Goal: Information Seeking & Learning: Learn about a topic

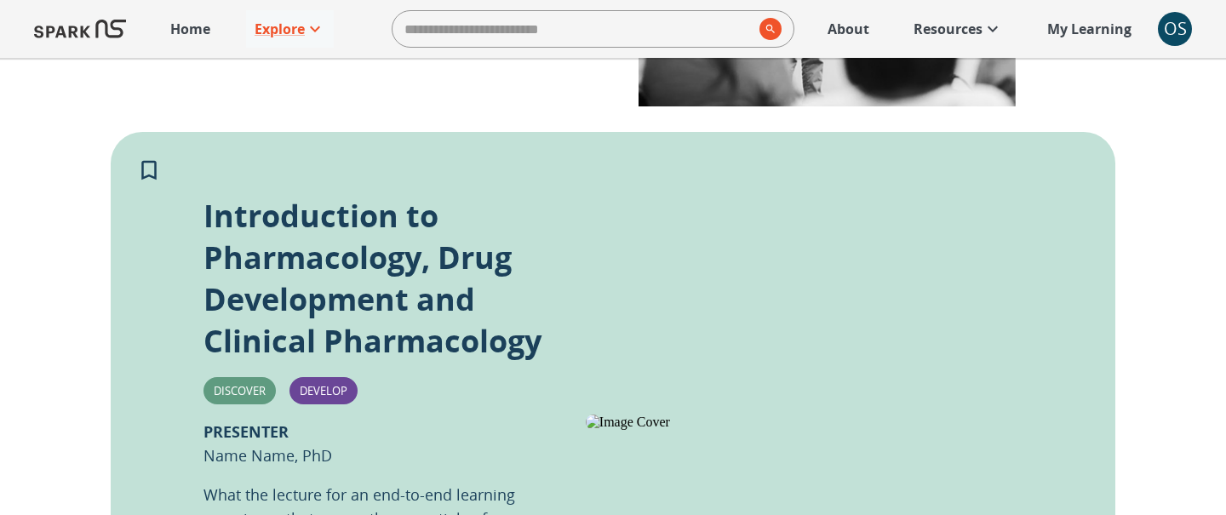
scroll to position [329, 0]
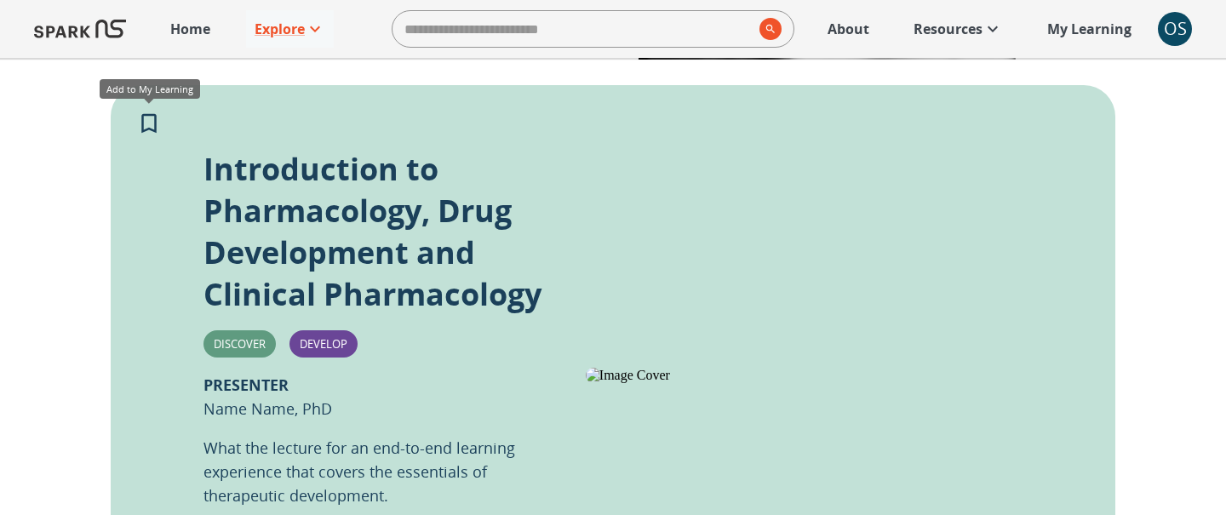
click at [151, 125] on icon "Add to My Learning" at bounding box center [149, 124] width 26 height 26
click at [1096, 34] on p "My Learning" at bounding box center [1089, 29] width 84 height 20
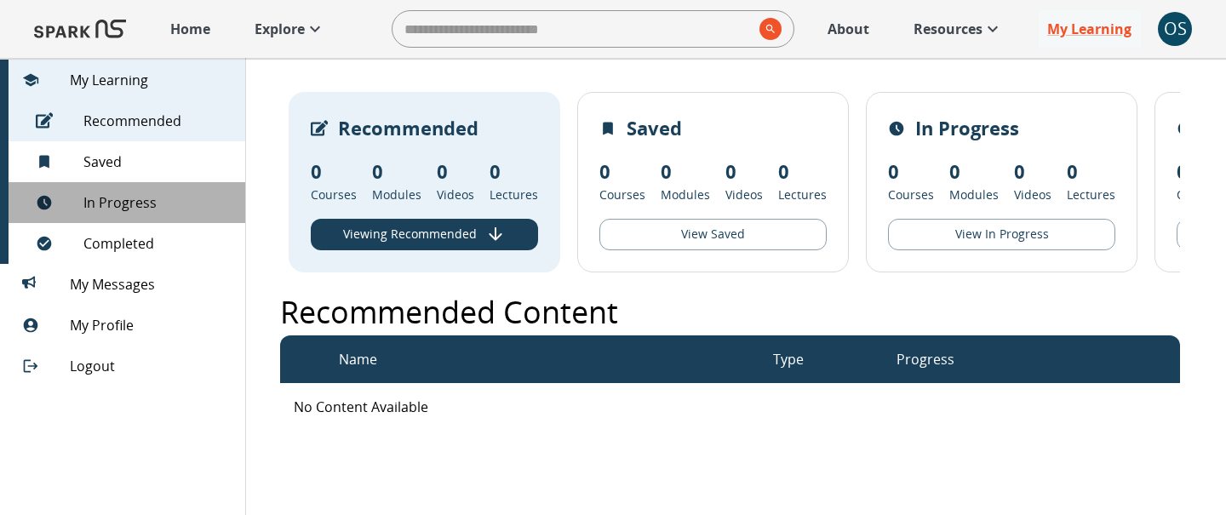
click at [198, 190] on div "In Progress" at bounding box center [122, 202] width 245 height 41
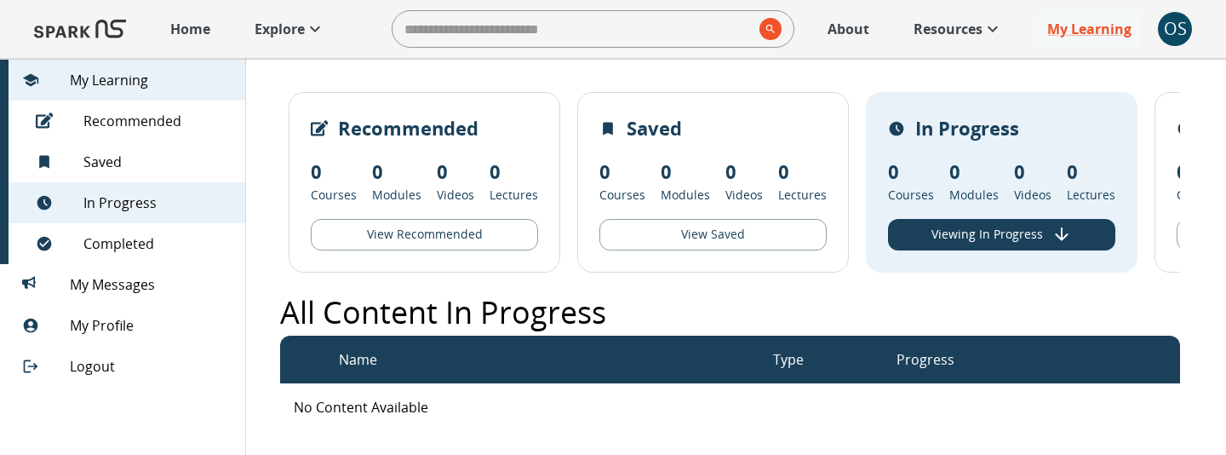
click at [1171, 24] on div "OS" at bounding box center [1175, 29] width 34 height 34
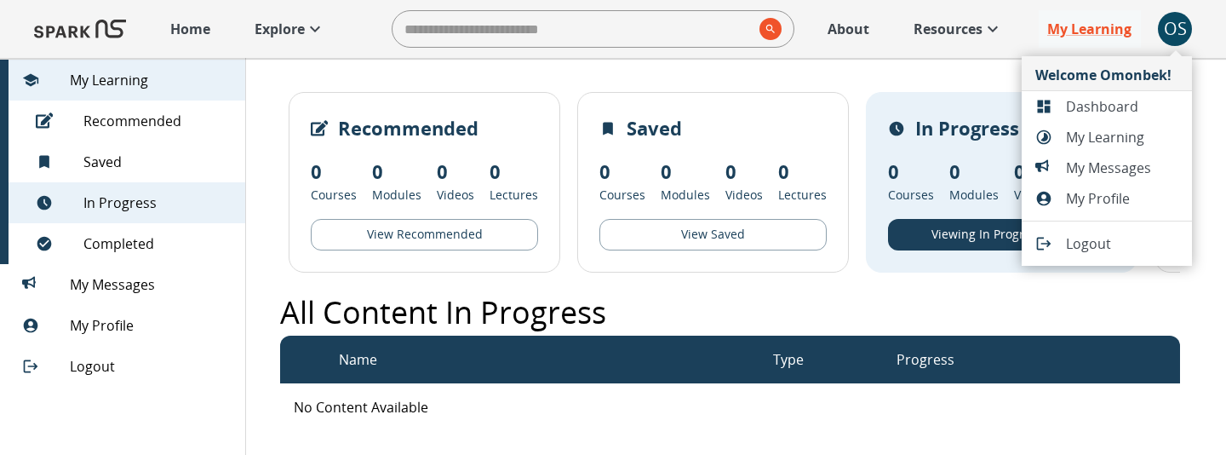
click at [1119, 100] on span "Dashboard" at bounding box center [1122, 106] width 112 height 20
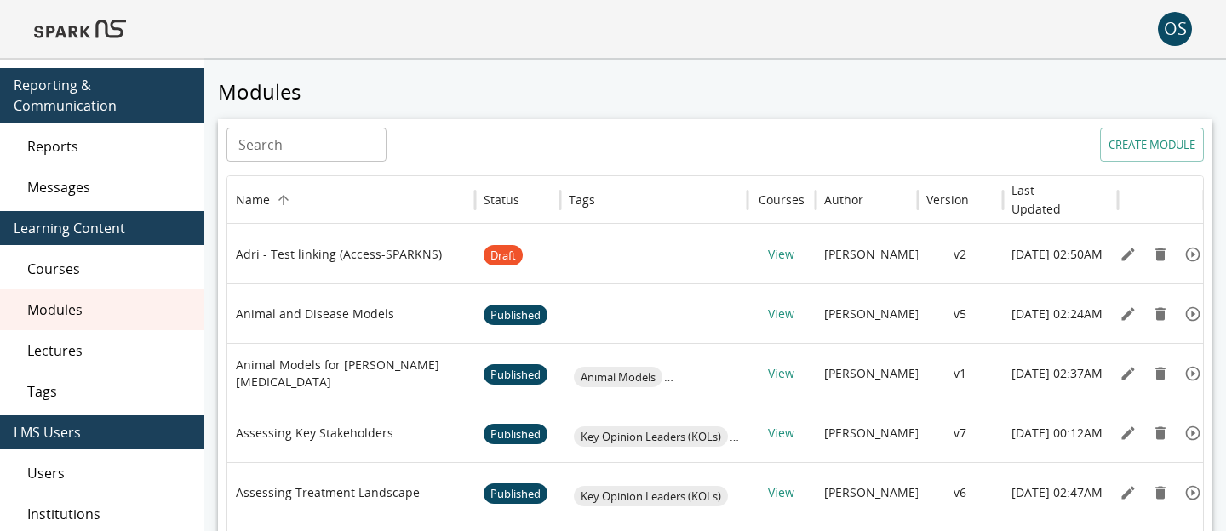
click at [43, 351] on span "Lectures" at bounding box center [108, 351] width 163 height 20
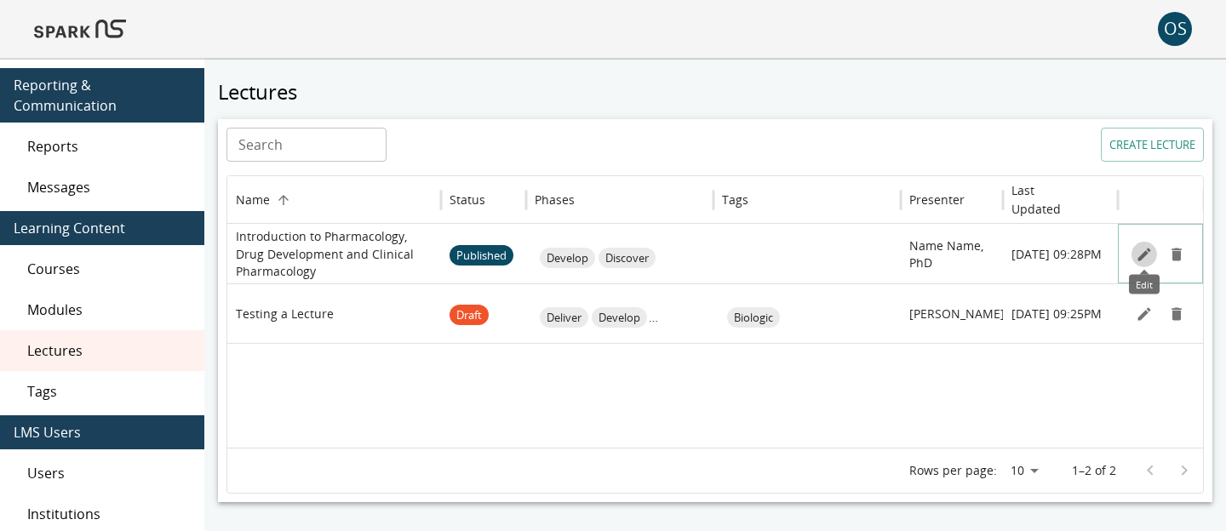
click at [1148, 252] on icon "Edit" at bounding box center [1144, 254] width 17 height 17
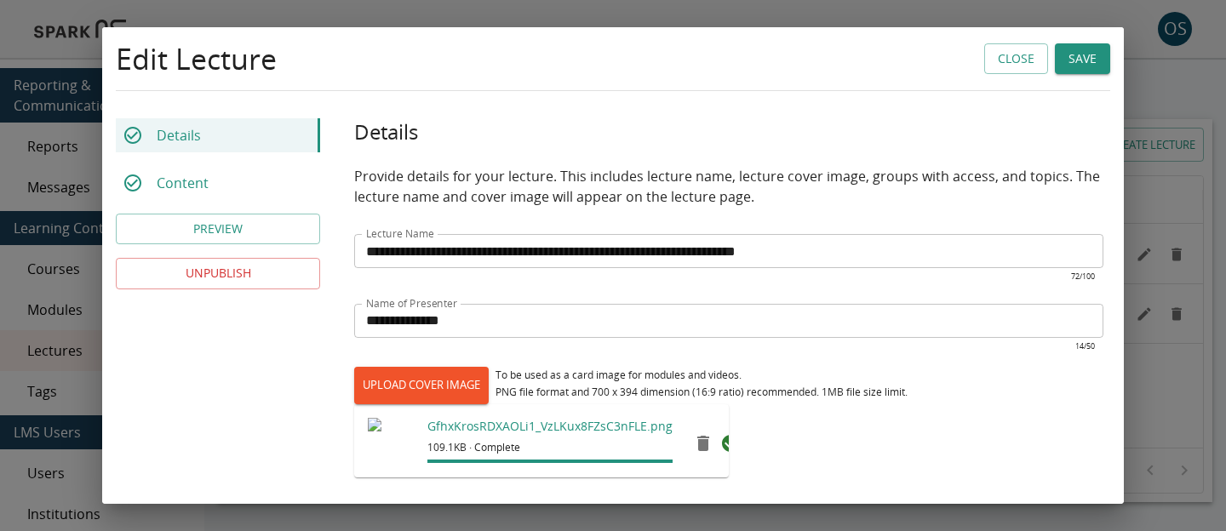
scroll to position [499, 0]
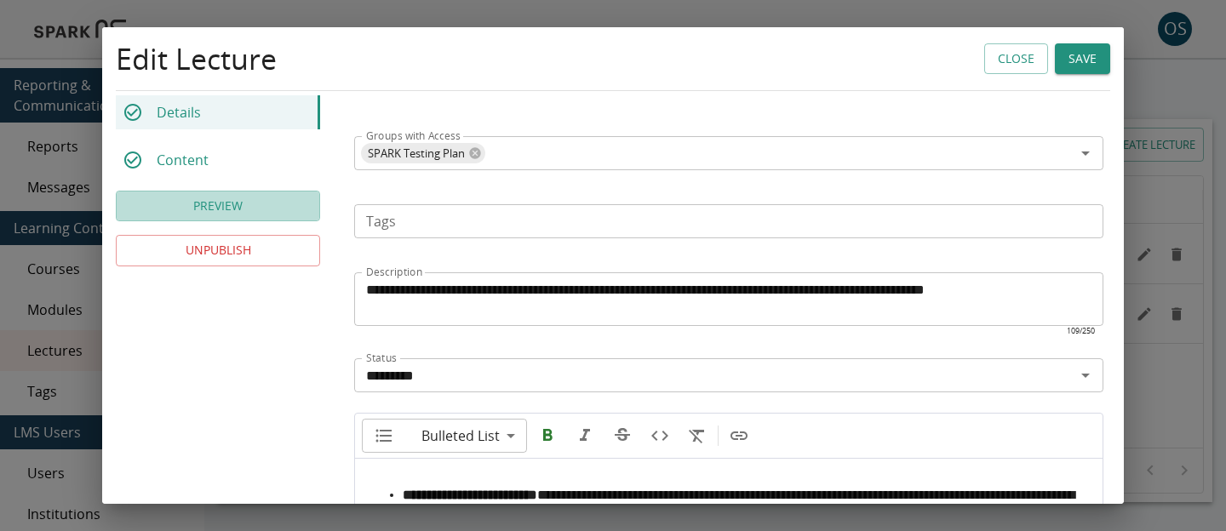
click at [290, 216] on button "PREVIEW" at bounding box center [218, 206] width 204 height 31
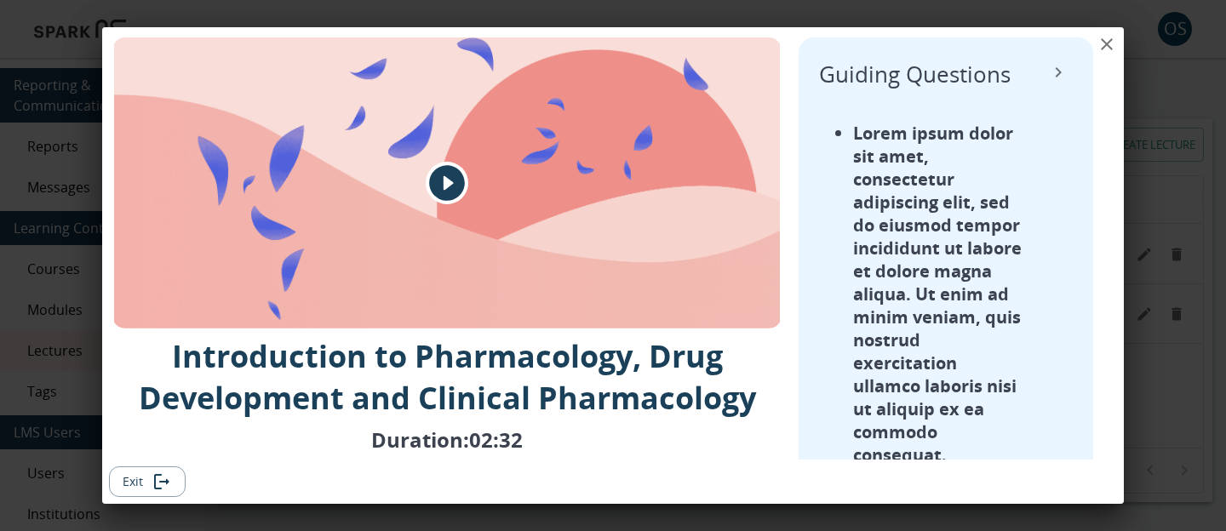
click at [437, 165] on icon "play" at bounding box center [447, 183] width 43 height 43
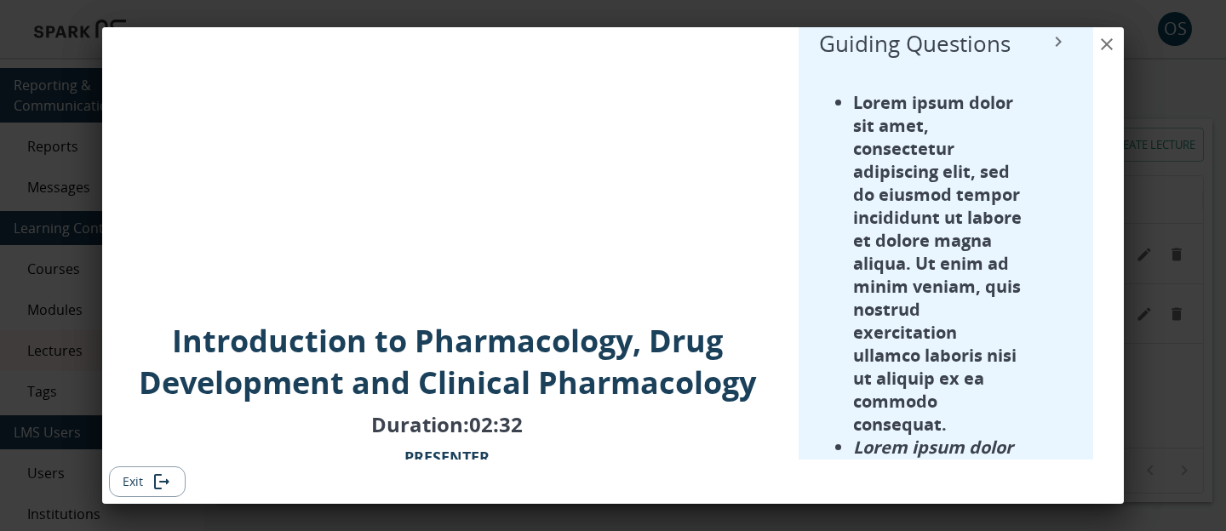
scroll to position [0, 0]
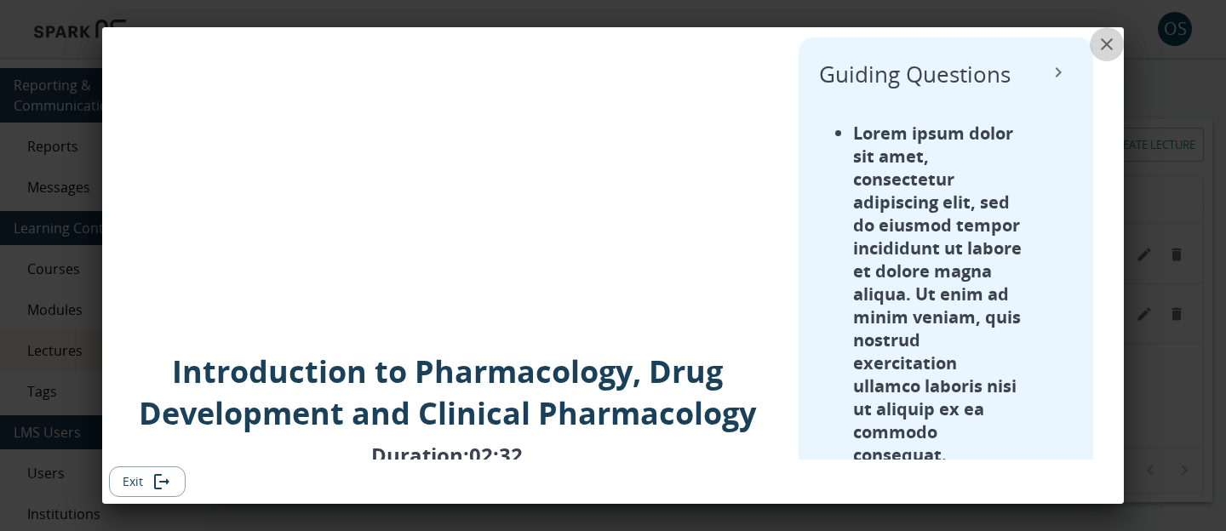
click at [1110, 50] on icon "close" at bounding box center [1106, 44] width 20 height 20
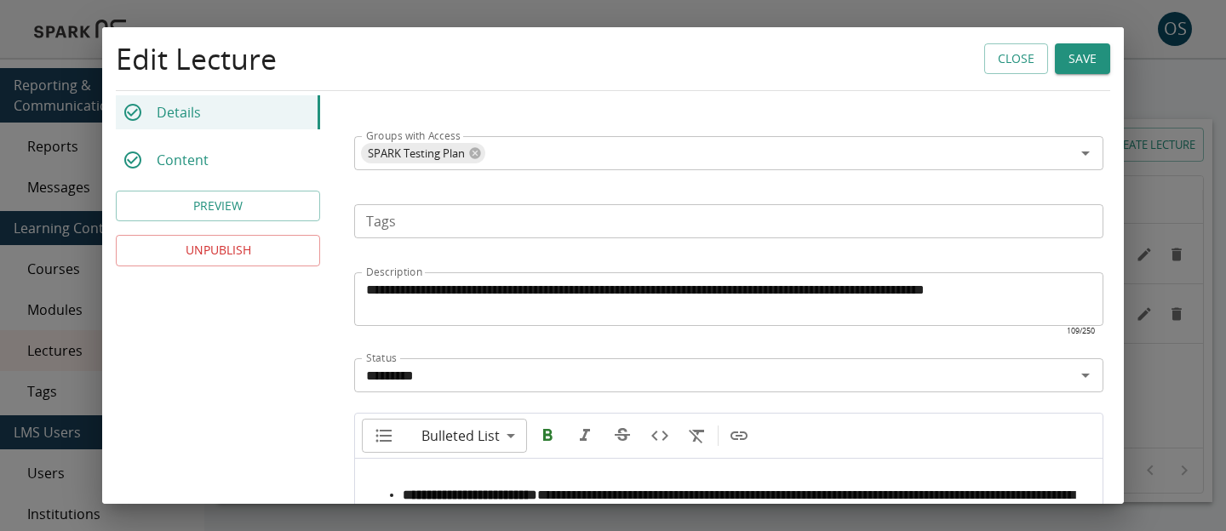
click at [1014, 60] on button "Close" at bounding box center [1016, 58] width 64 height 31
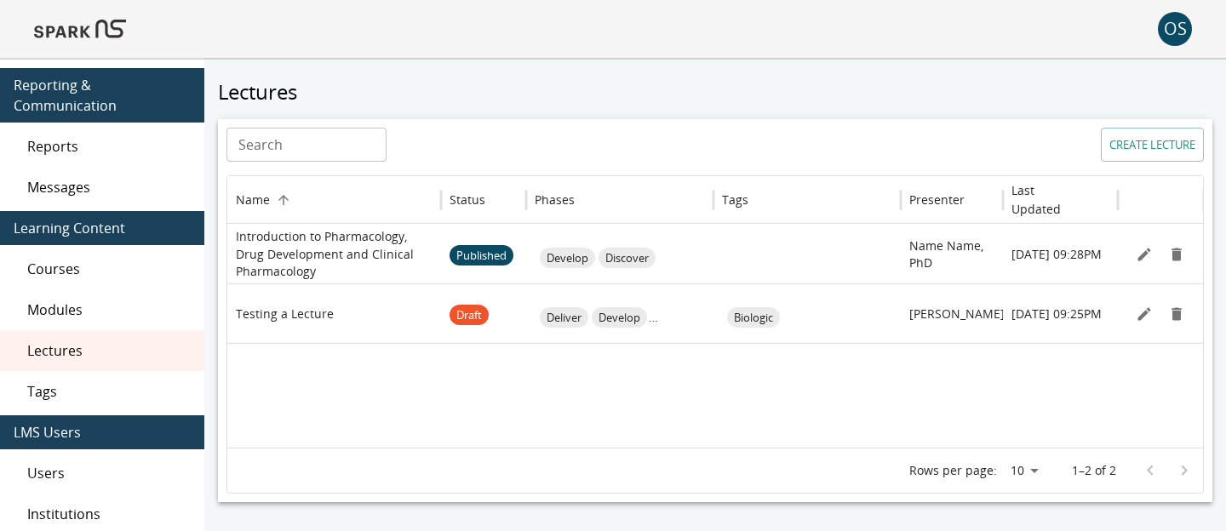
click at [119, 31] on img at bounding box center [80, 29] width 92 height 41
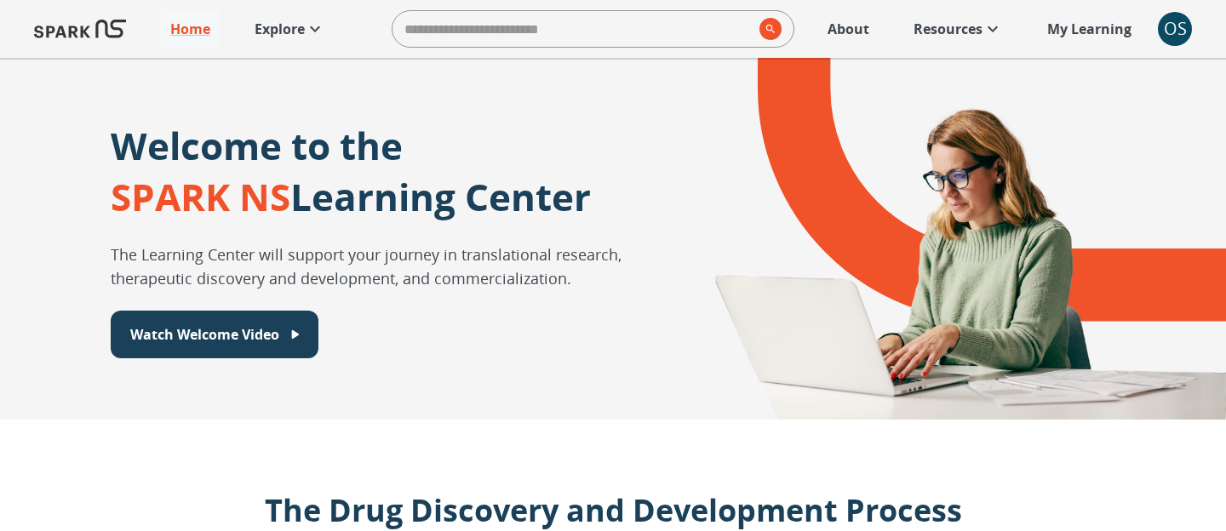
click at [833, 35] on p "About" at bounding box center [848, 29] width 42 height 20
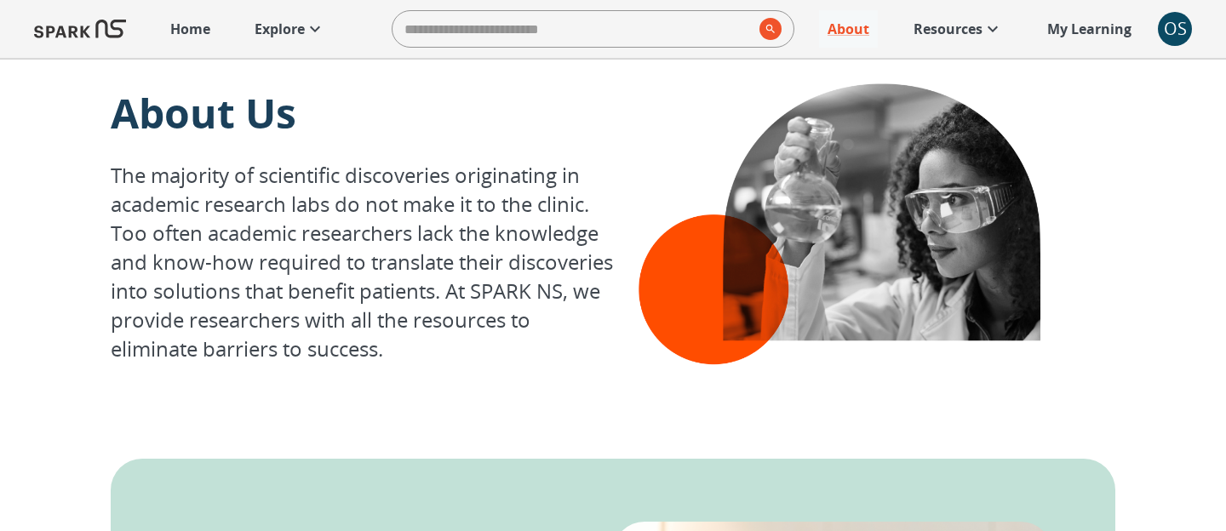
click at [209, 41] on link "Home" at bounding box center [190, 28] width 57 height 37
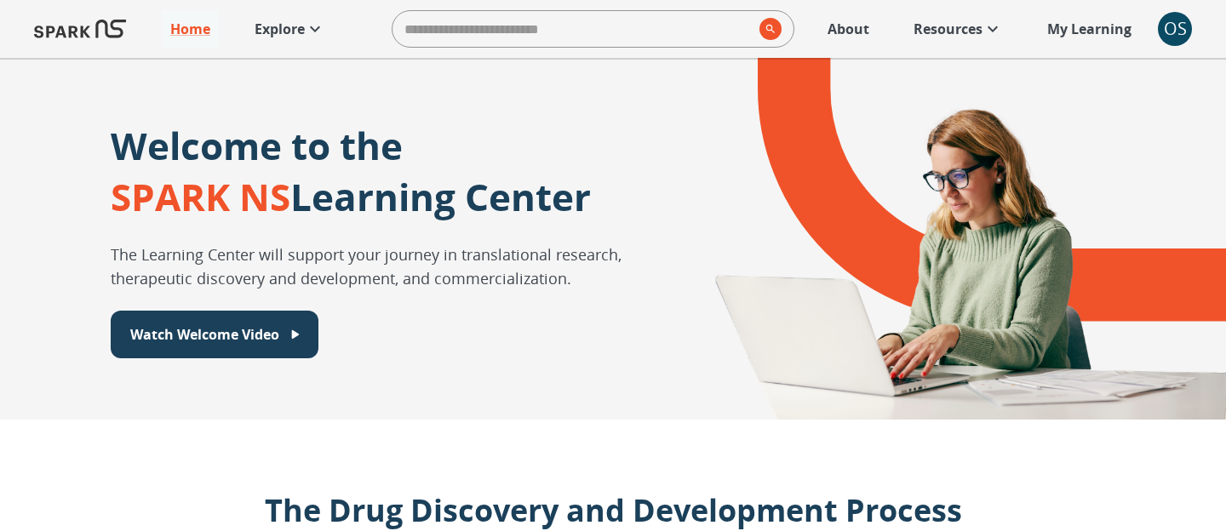
click at [288, 31] on p "Explore" at bounding box center [280, 29] width 50 height 20
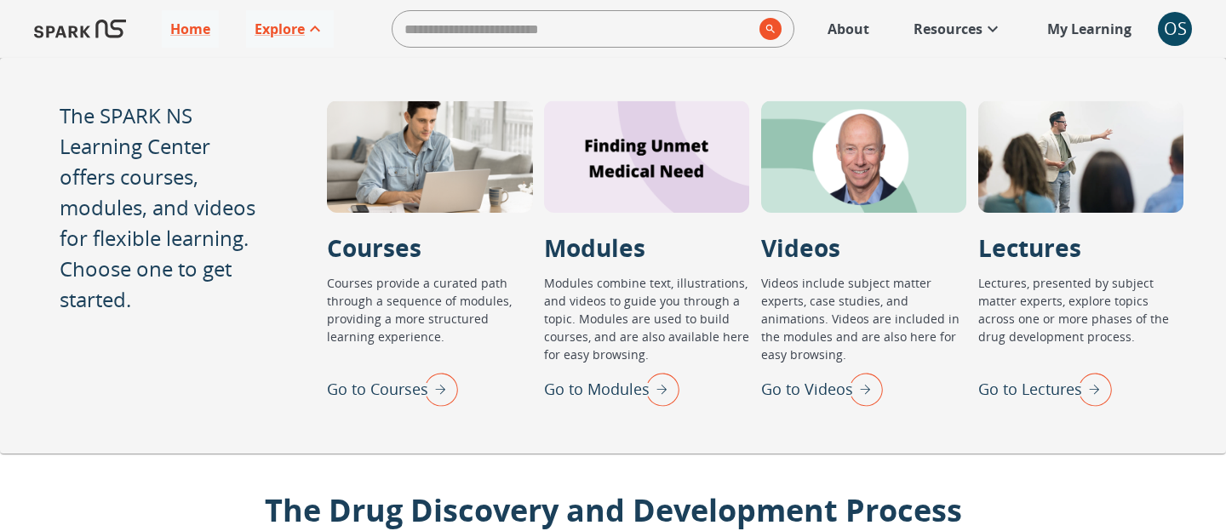
click at [438, 398] on img "Go to Courses" at bounding box center [436, 389] width 43 height 44
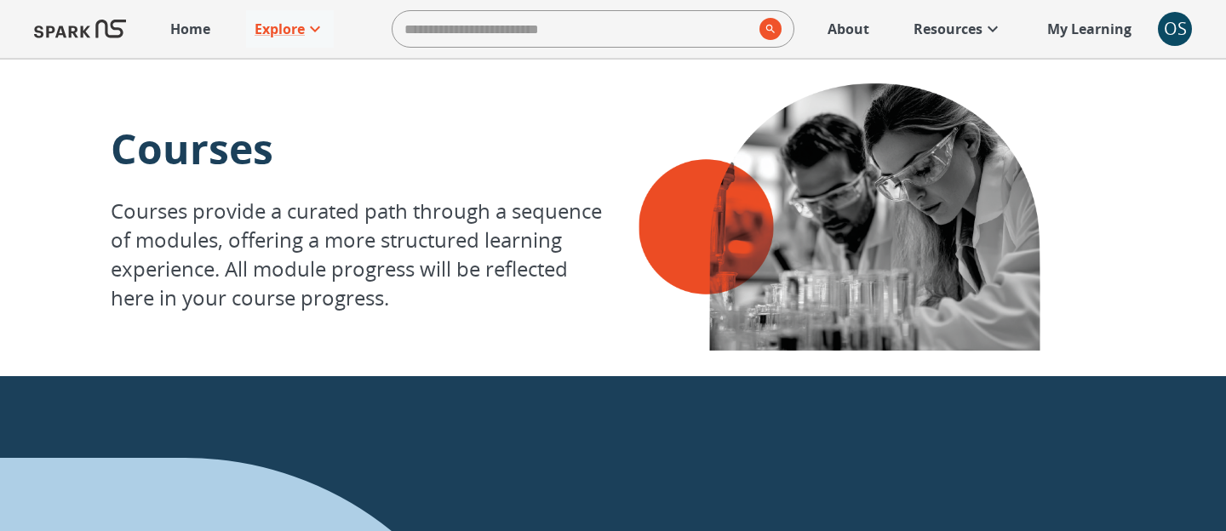
click at [925, 33] on p "Resources" at bounding box center [947, 29] width 69 height 20
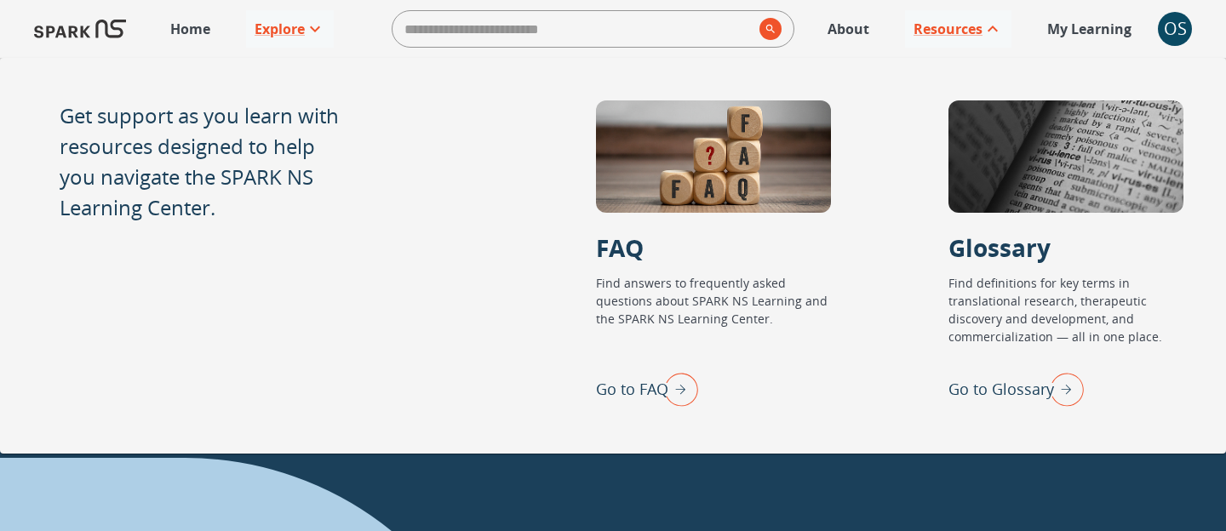
click at [854, 44] on link "About" at bounding box center [848, 28] width 59 height 37
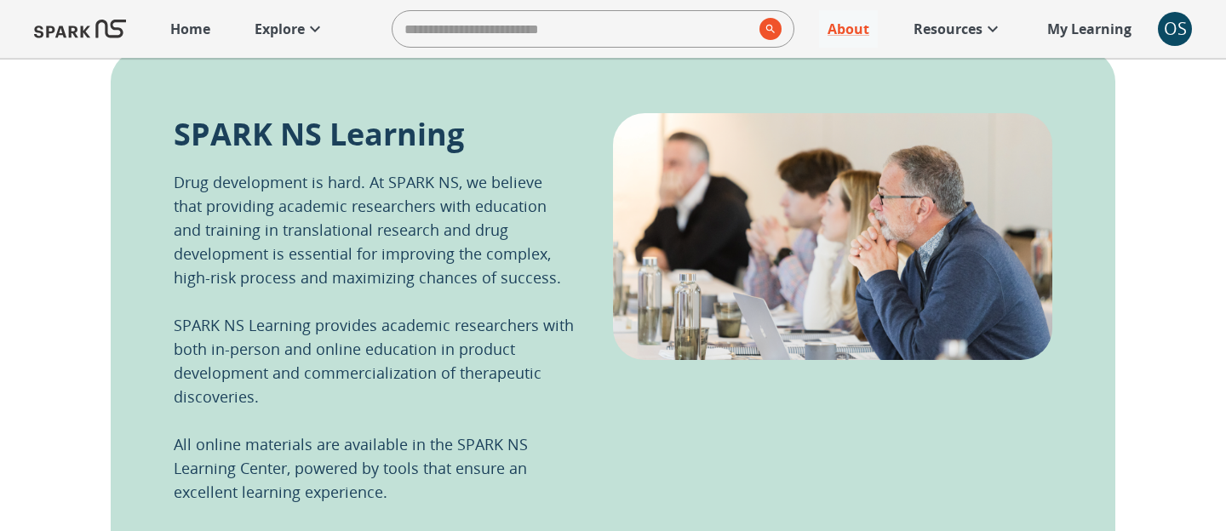
scroll to position [407, 0]
